Goal: Task Accomplishment & Management: Manage account settings

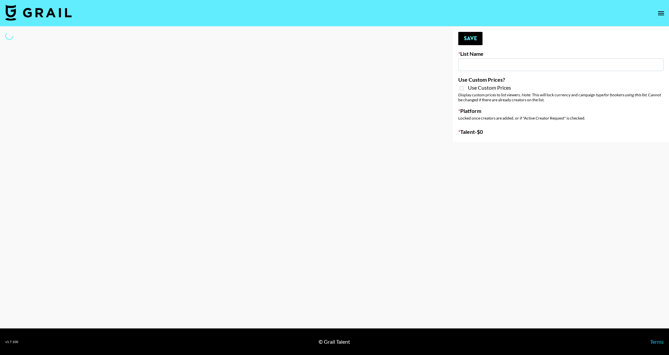
type input "[US_STATE] Fashion Week [DATE]"
select select "Song"
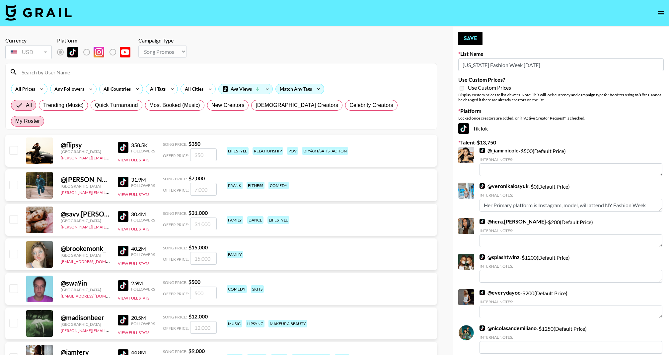
click at [40, 117] on span "My Roster" at bounding box center [27, 121] width 25 height 8
click at [15, 121] on input "My Roster" at bounding box center [15, 121] width 0 height 0
radio input "true"
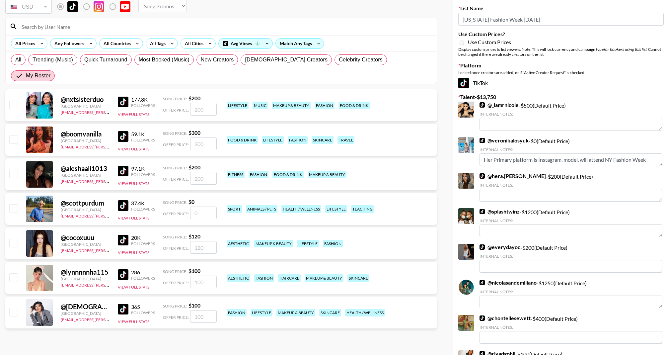
scroll to position [55, 0]
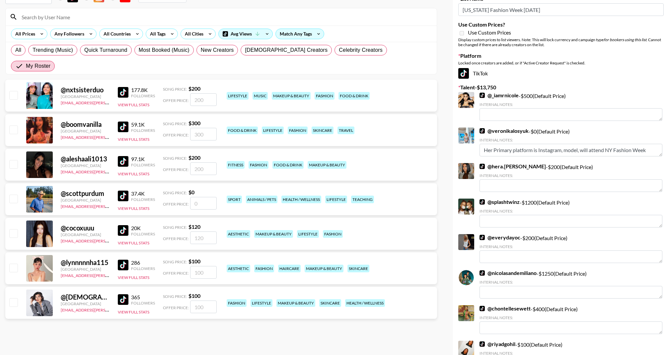
click at [12, 160] on input "checkbox" at bounding box center [13, 164] width 8 height 8
checkbox input "true"
type input "200"
click at [18, 228] on div at bounding box center [13, 233] width 10 height 11
click at [15, 263] on input "checkbox" at bounding box center [13, 267] width 8 height 8
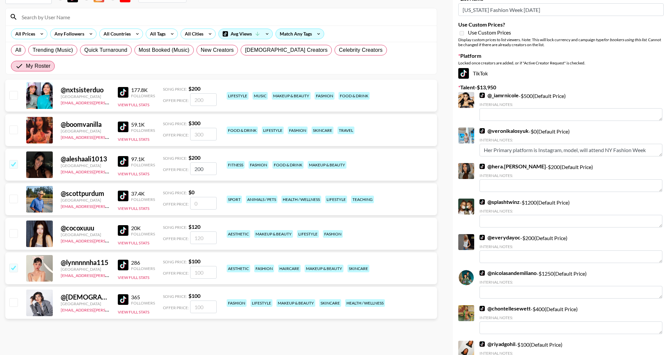
checkbox input "true"
type input "100"
click at [14, 298] on input "checkbox" at bounding box center [13, 302] width 8 height 8
checkbox input "true"
type input "100"
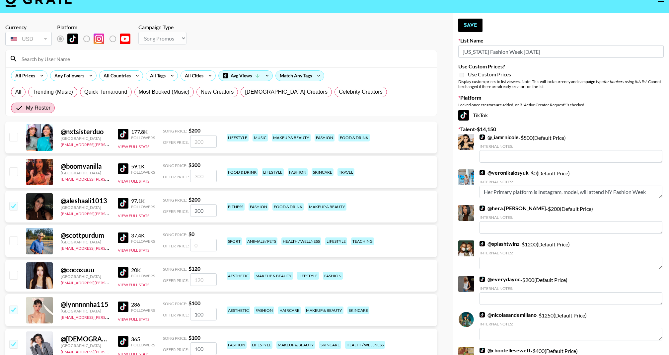
scroll to position [0, 0]
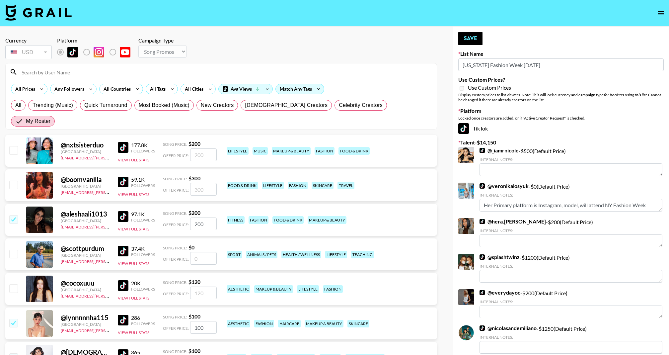
click at [14, 180] on input "checkbox" at bounding box center [13, 184] width 8 height 8
checkbox input "true"
type input "300"
click at [473, 43] on button "Save" at bounding box center [470, 38] width 24 height 13
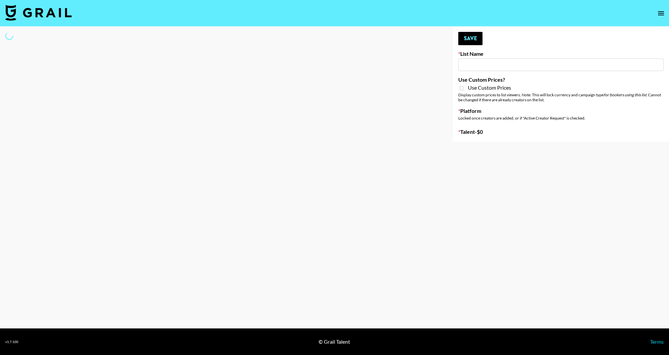
type input "[DEMOGRAPHIC_DATA] Creators List"
select select "Song"
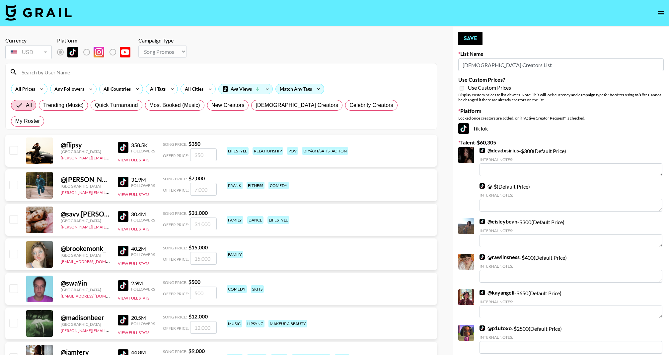
click at [381, 113] on section "All Prices Any Followers All Countries All Tags All Cities Avg Views Match Any …" at bounding box center [221, 96] width 432 height 66
click at [40, 117] on span "My Roster" at bounding box center [27, 121] width 25 height 8
click at [15, 121] on input "My Roster" at bounding box center [15, 121] width 0 height 0
radio input "true"
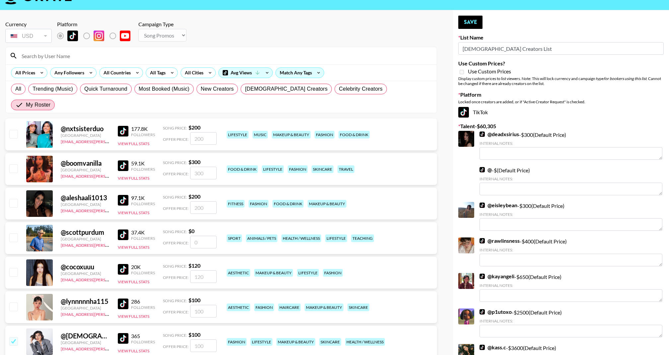
scroll to position [10, 0]
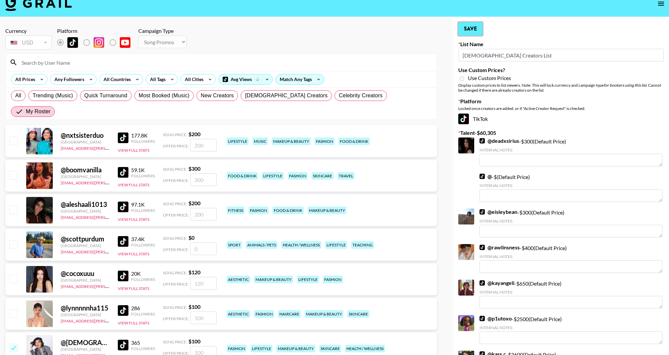
click at [470, 24] on button "Save" at bounding box center [470, 28] width 24 height 13
